Goal: Find contact information: Find contact information

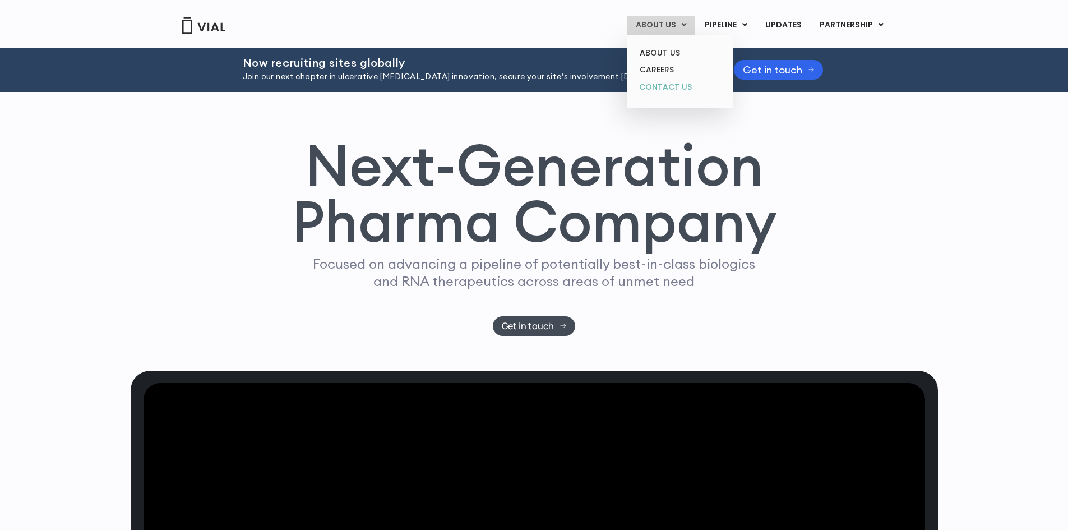
click at [672, 82] on link "CONTACT US" at bounding box center [680, 88] width 98 height 18
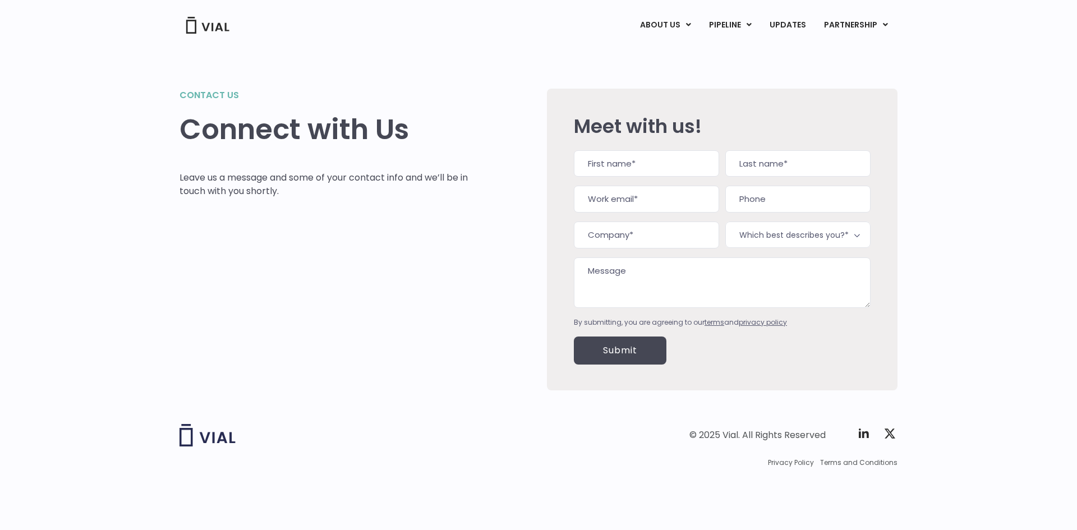
click at [205, 29] on img at bounding box center [207, 25] width 45 height 17
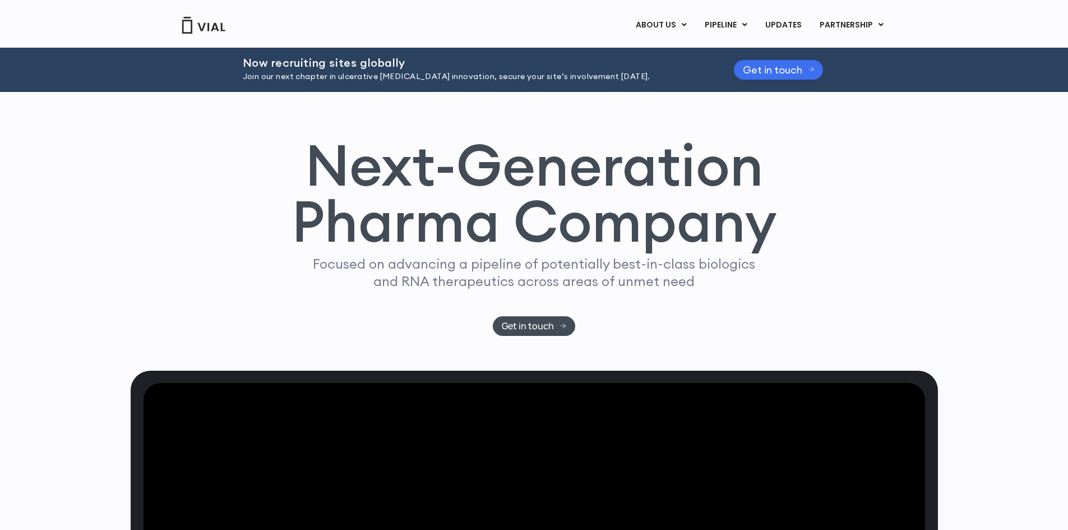
click at [810, 70] on icon at bounding box center [812, 69] width 6 height 5
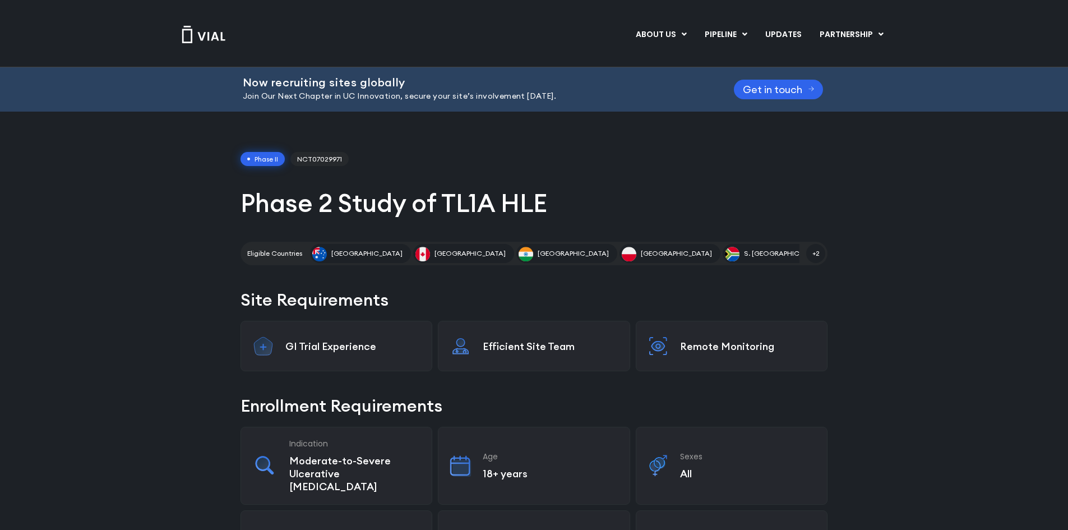
click at [193, 34] on img at bounding box center [203, 34] width 45 height 17
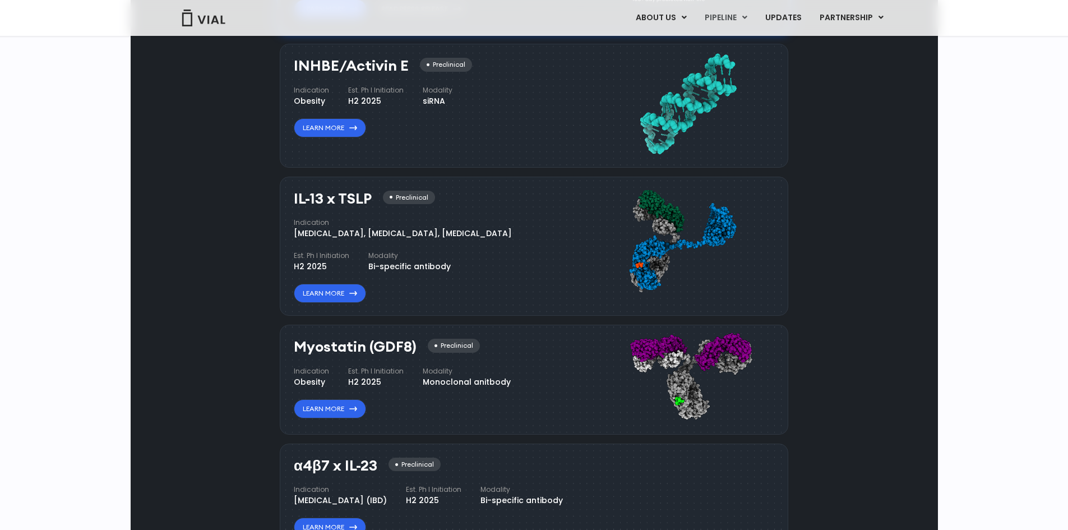
scroll to position [953, 0]
